Goal: Obtain resource: Download file/media

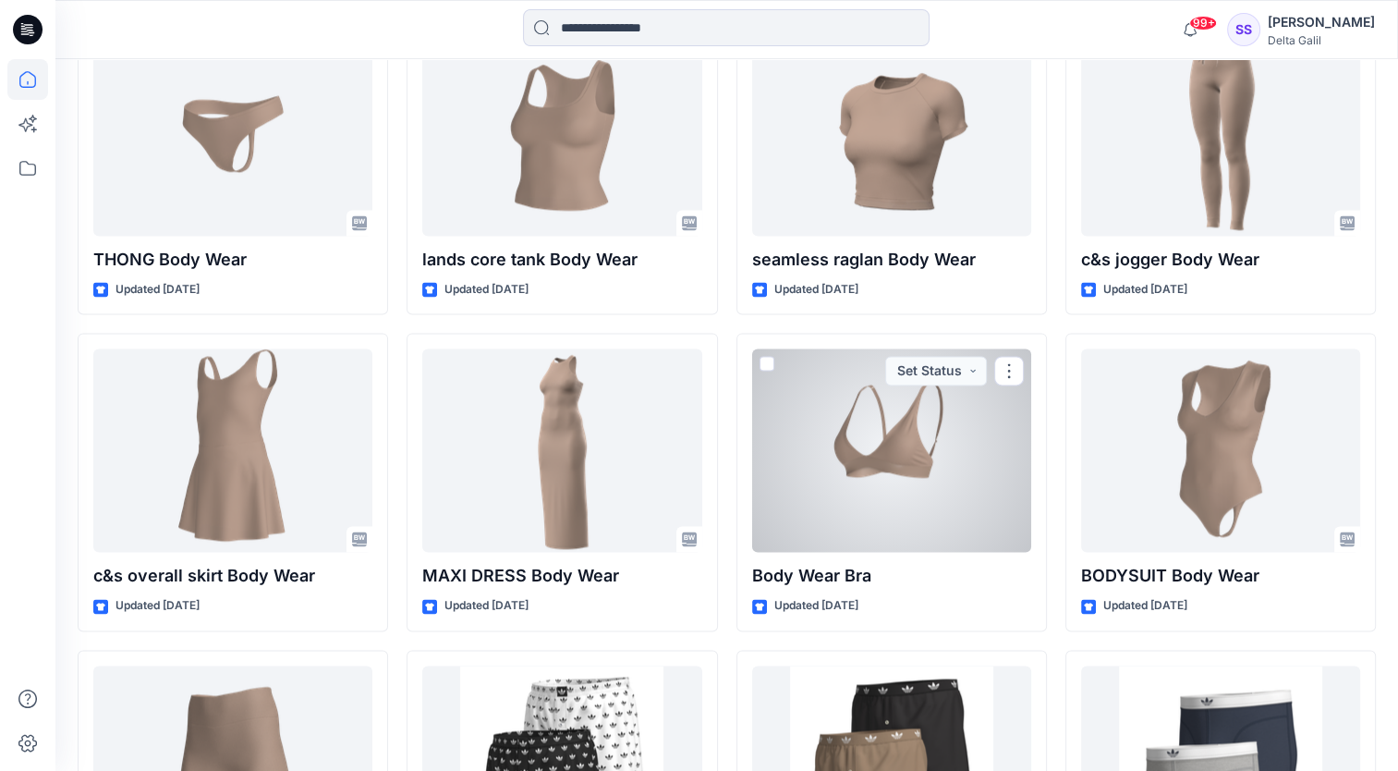
scroll to position [16496, 0]
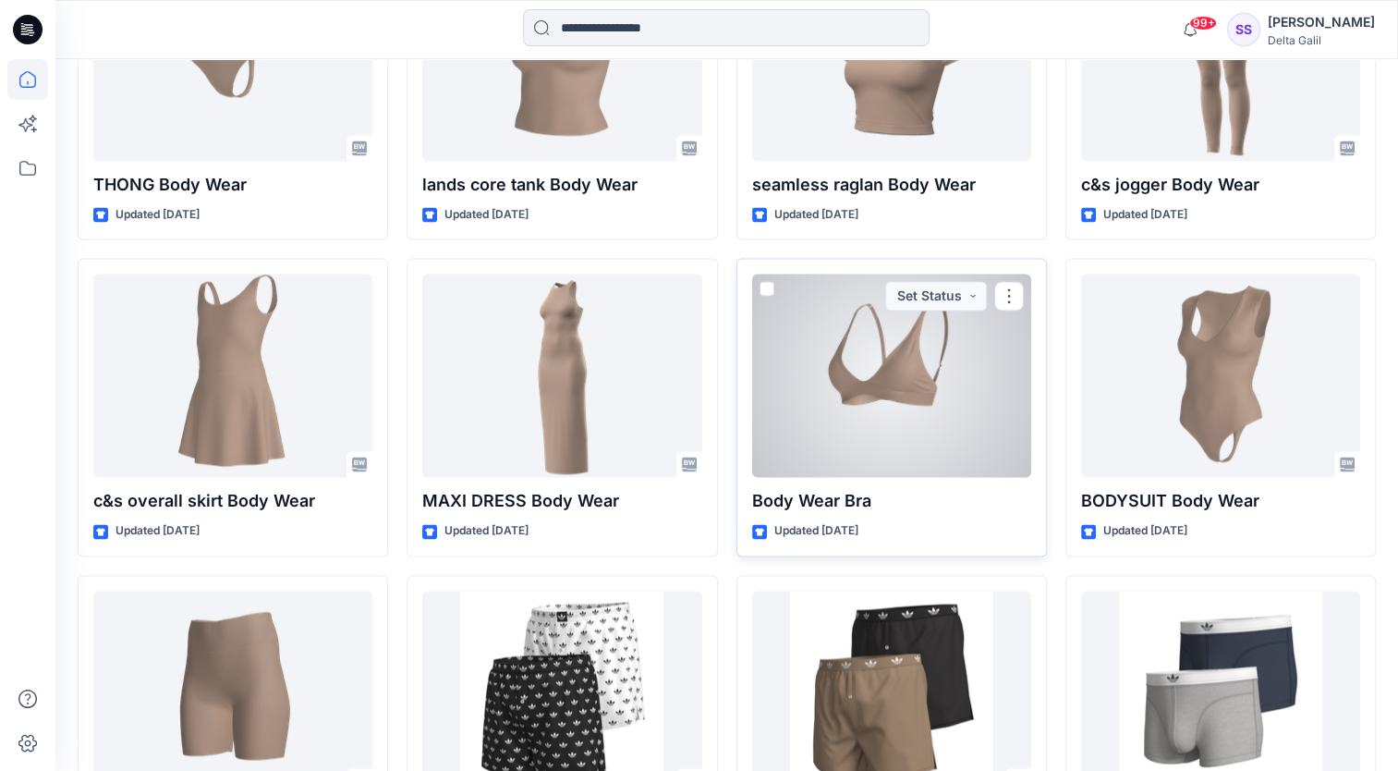
click at [911, 396] on div at bounding box center [891, 374] width 279 height 203
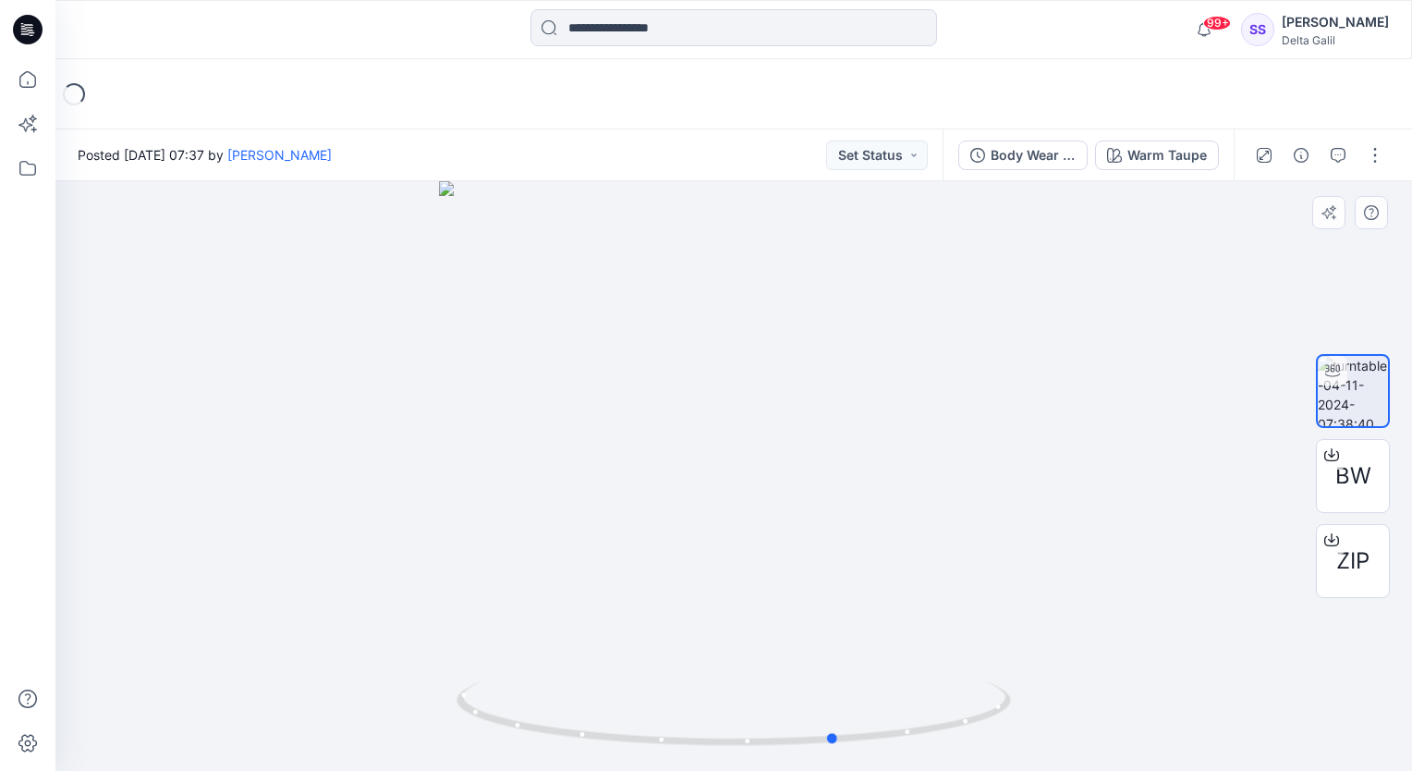
drag, startPoint x: 862, startPoint y: 581, endPoint x: 410, endPoint y: 624, distance: 453.8
click at [410, 624] on div at bounding box center [733, 475] width 1356 height 589
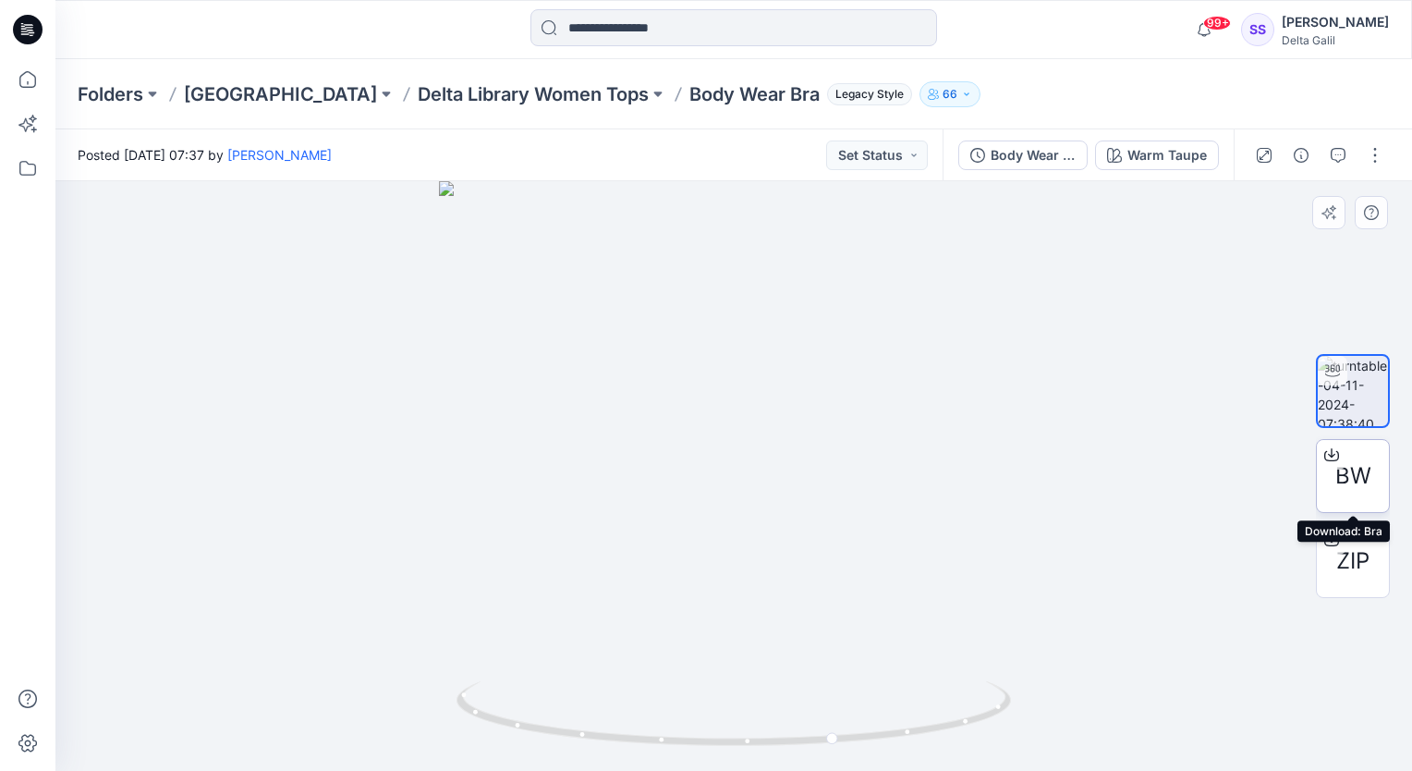
click at [1347, 459] on span "BW" at bounding box center [1353, 475] width 36 height 33
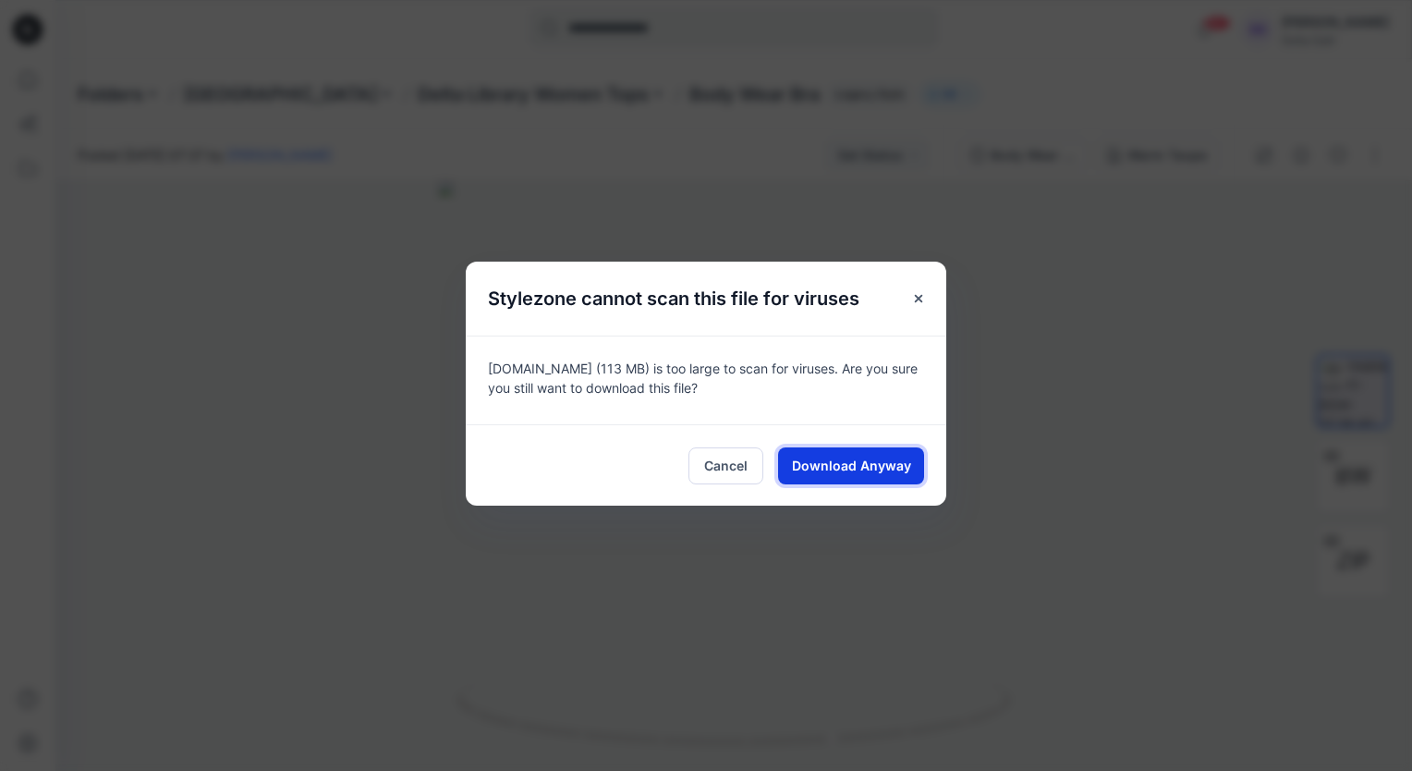
click at [846, 463] on span "Download Anyway" at bounding box center [851, 465] width 119 height 19
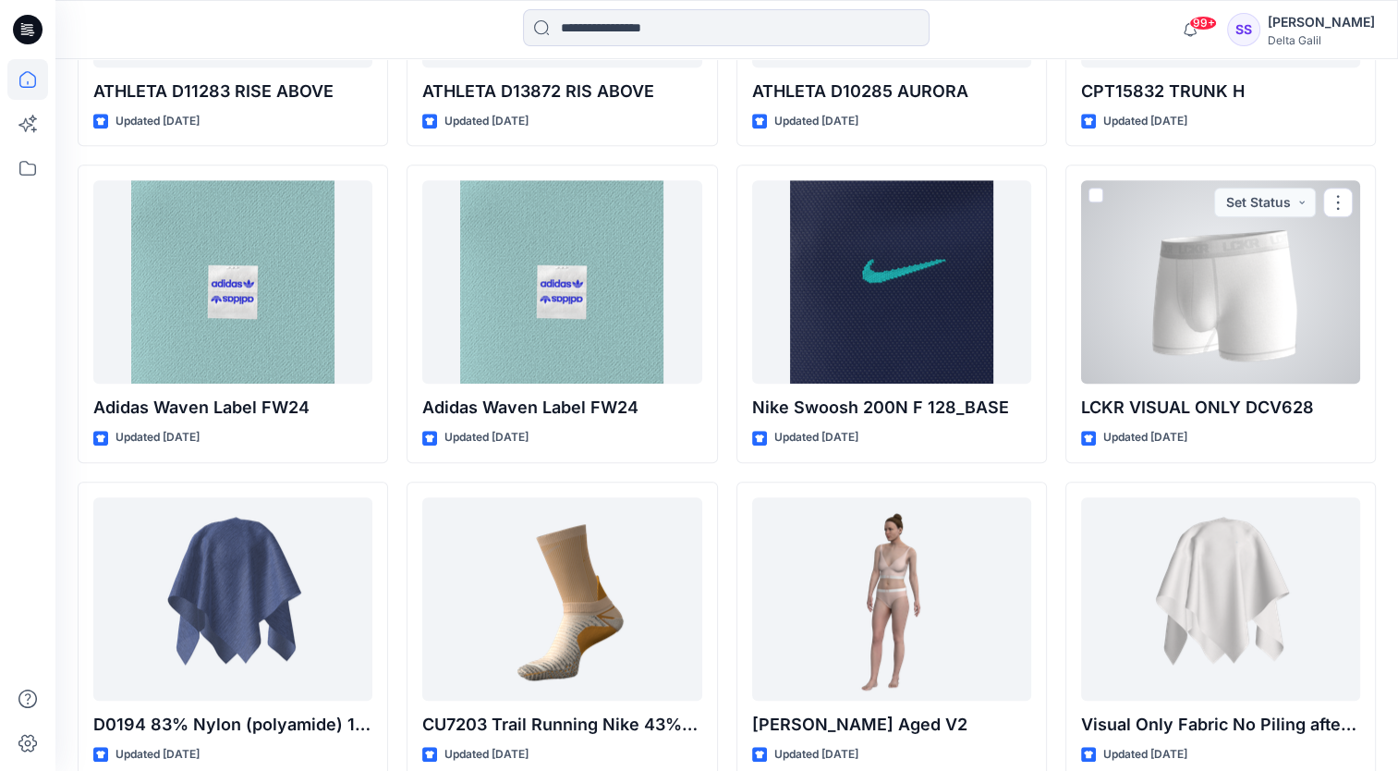
scroll to position [36319, 0]
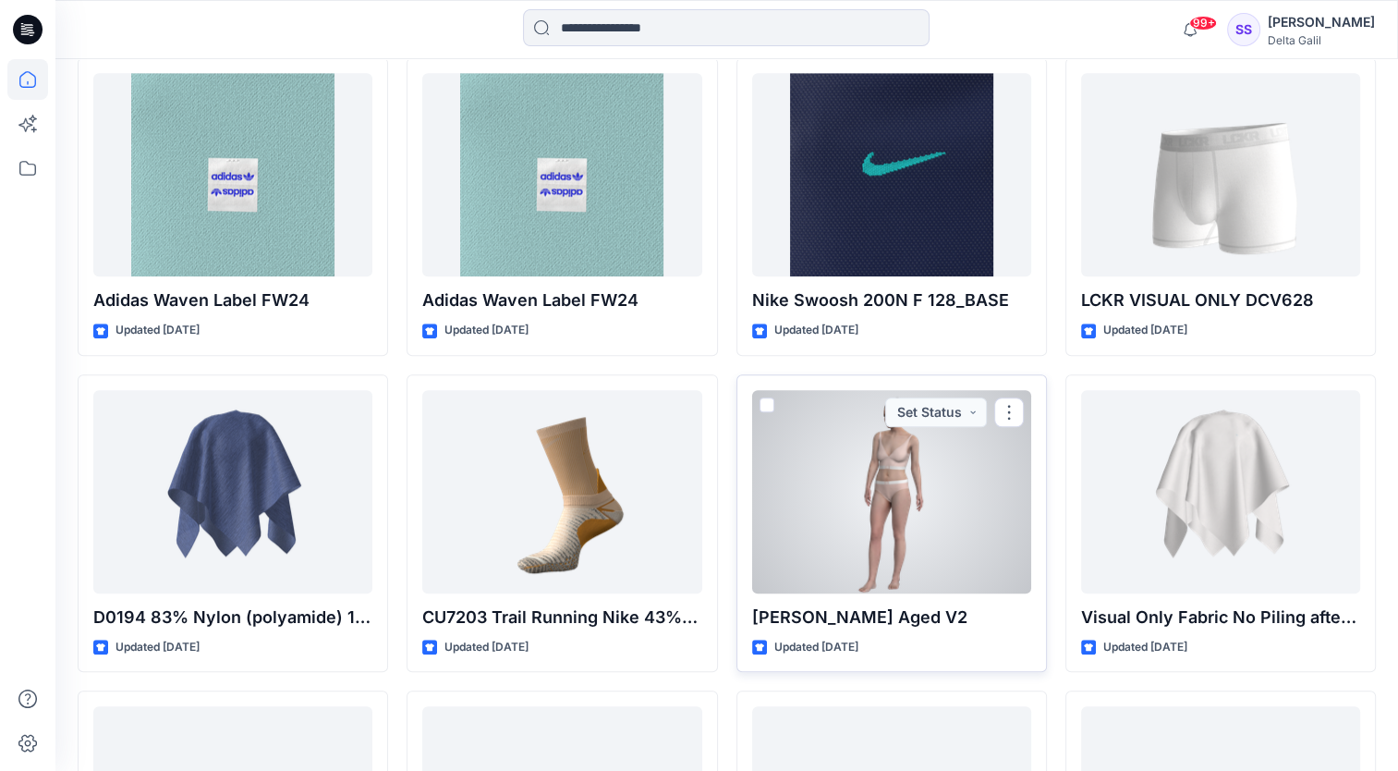
click at [911, 490] on div at bounding box center [891, 491] width 279 height 203
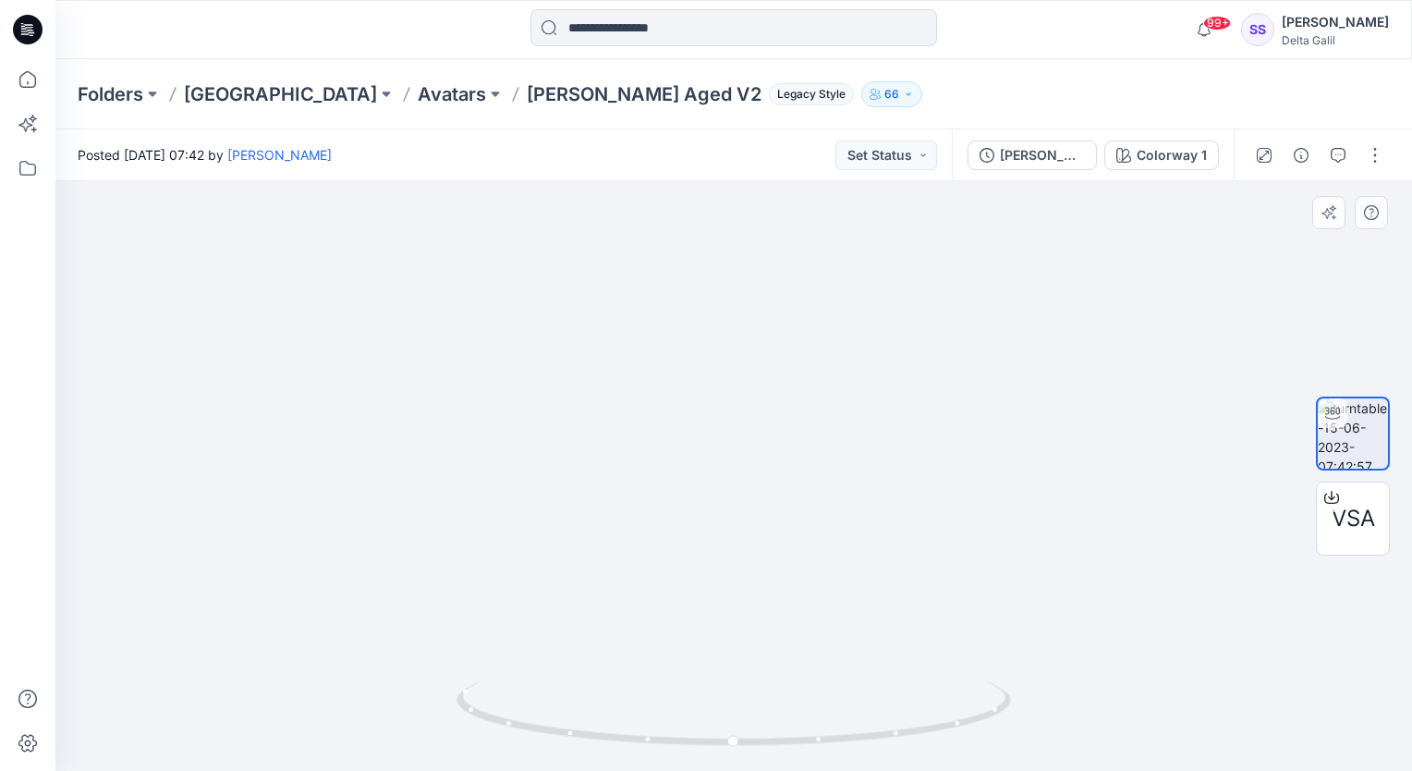
drag, startPoint x: 911, startPoint y: 360, endPoint x: 916, endPoint y: 372, distance: 12.9
click at [916, 372] on img at bounding box center [734, 423] width 802 height 696
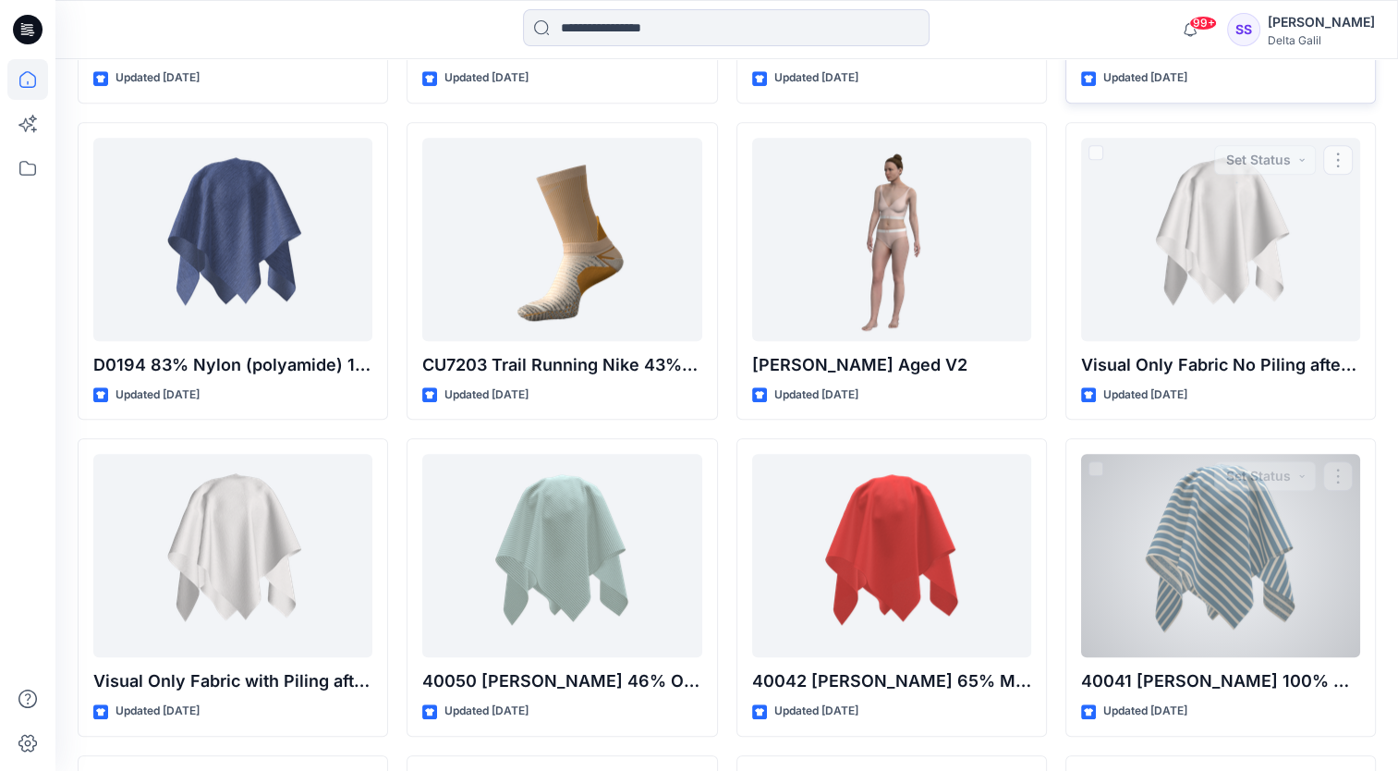
scroll to position [36899, 0]
